Goal: Find specific page/section: Find specific page/section

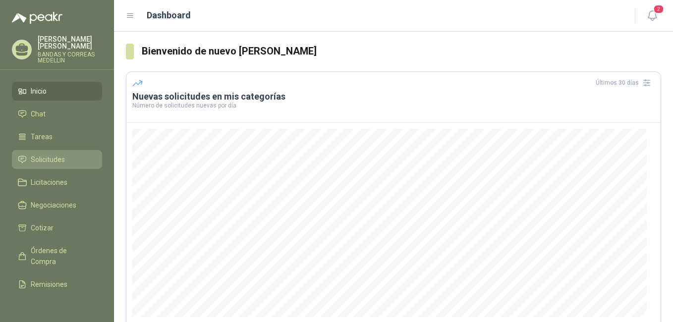
click at [34, 158] on span "Solicitudes" at bounding box center [48, 159] width 34 height 11
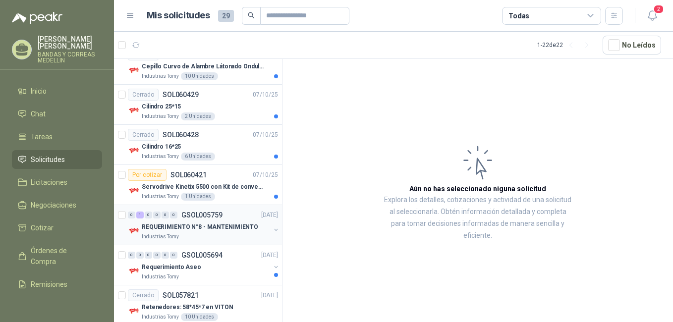
scroll to position [297, 0]
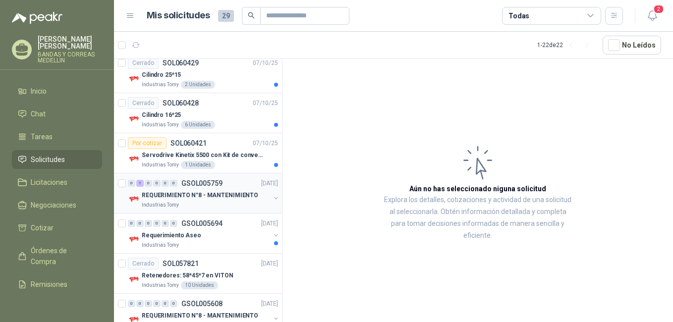
click at [232, 192] on p "REQUERIMIENTO N°8 - MANTENIMIENTO" at bounding box center [200, 195] width 116 height 9
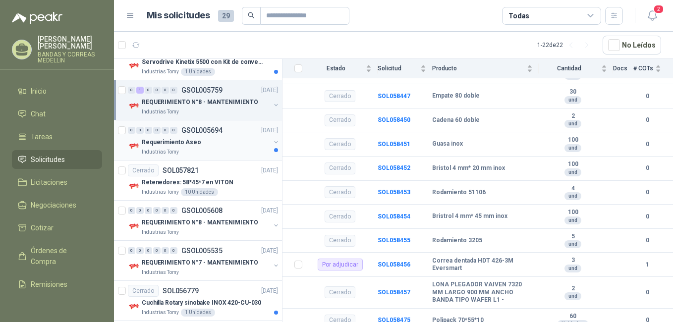
scroll to position [396, 0]
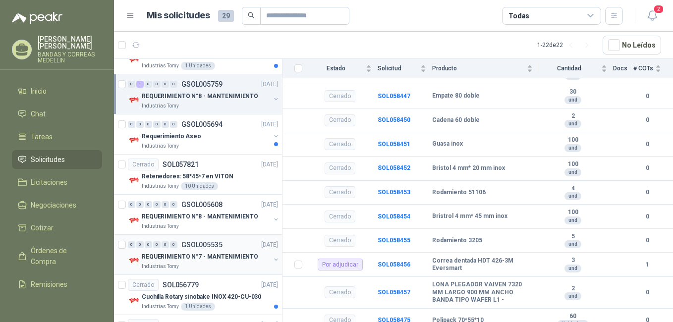
click at [223, 256] on p "REQUERIMIENTO N°7 - MANTENIMIENTO" at bounding box center [200, 256] width 116 height 9
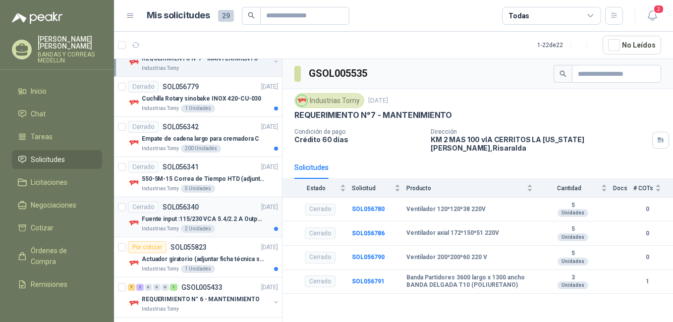
scroll to position [644, 0]
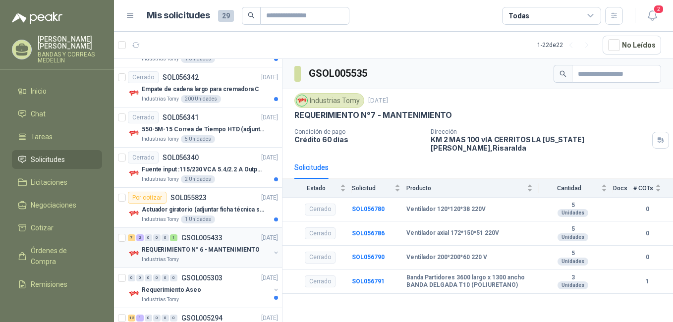
click at [230, 247] on p "REQUERIMIENTO N° 6 - MANTENIMIENTO" at bounding box center [201, 249] width 118 height 9
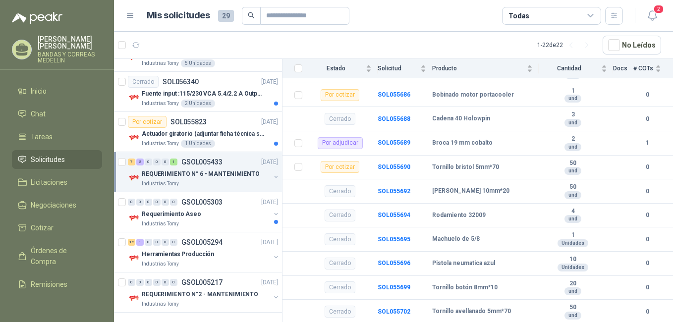
scroll to position [721, 0]
click at [192, 294] on p "REQUERIMIENTO N°2 - MANTENIMIENTO" at bounding box center [200, 293] width 116 height 9
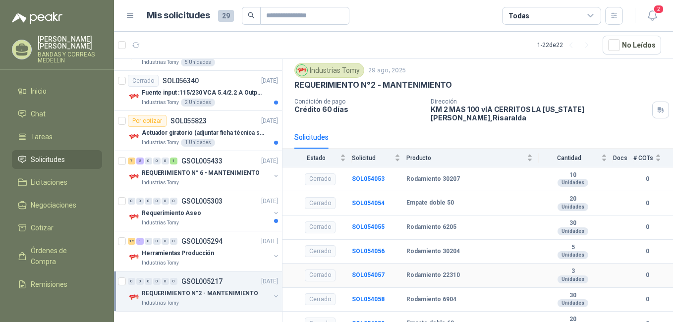
scroll to position [57, 0]
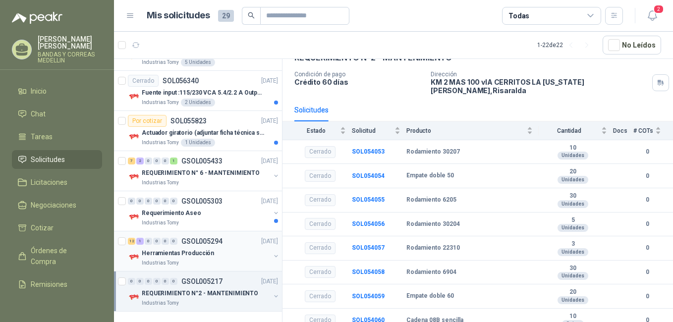
click at [197, 253] on p "Herramientas Producción" at bounding box center [178, 253] width 72 height 9
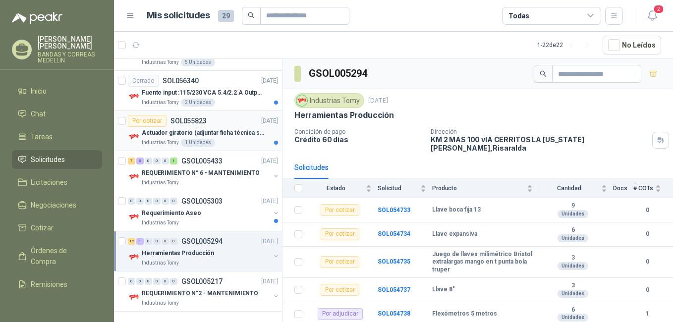
scroll to position [672, 0]
